Goal: Navigation & Orientation: Find specific page/section

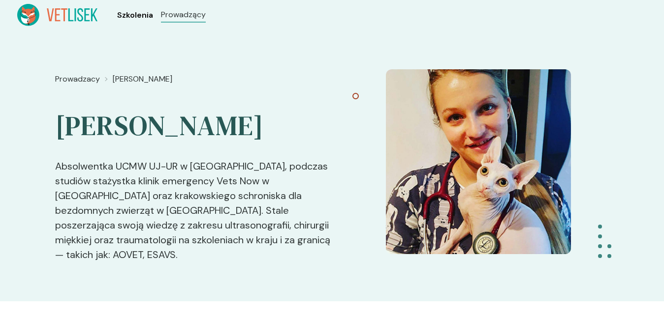
click at [132, 14] on span "Szkolenia" at bounding box center [135, 15] width 36 height 12
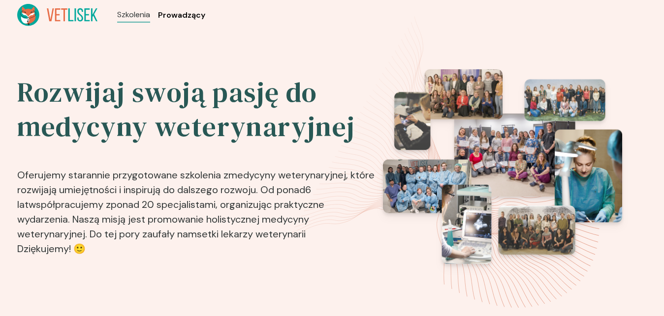
click at [168, 15] on span "Prowadzący" at bounding box center [181, 15] width 47 height 12
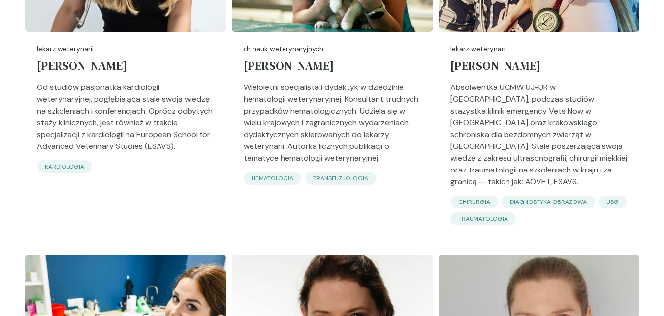
scroll to position [2258, 0]
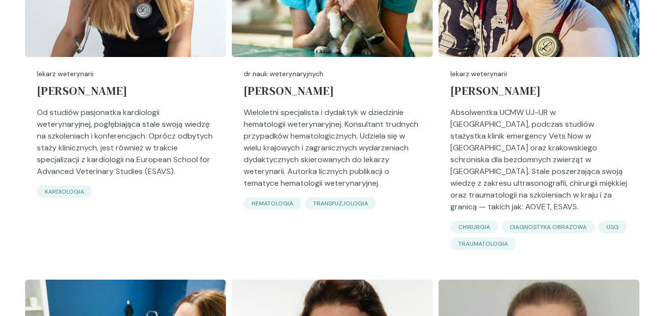
click at [479, 223] on p "chirurgia" at bounding box center [474, 227] width 32 height 9
